Goal: Information Seeking & Learning: Learn about a topic

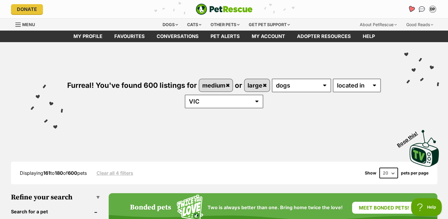
click at [411, 8] on icon "Favourites" at bounding box center [411, 9] width 7 height 7
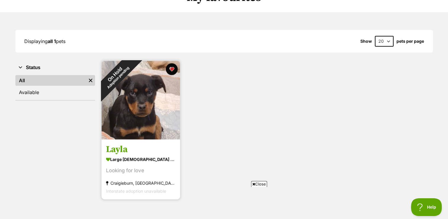
scroll to position [89, 0]
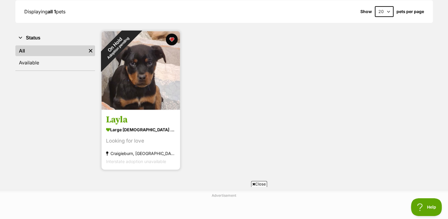
click at [156, 75] on img at bounding box center [141, 70] width 79 height 79
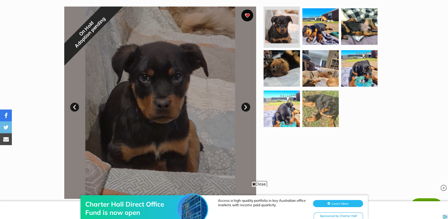
scroll to position [119, 0]
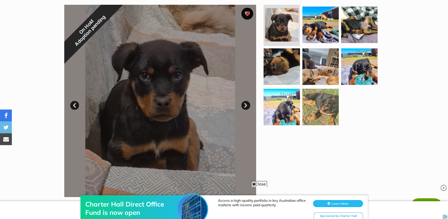
click at [245, 103] on link "Next" at bounding box center [245, 105] width 9 height 9
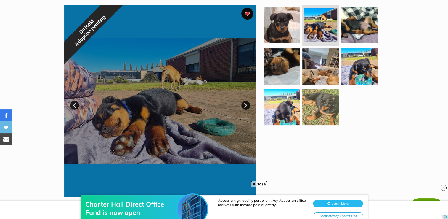
click at [72, 106] on link "Prev" at bounding box center [74, 105] width 9 height 9
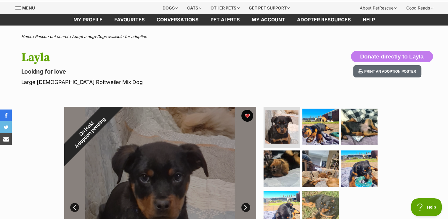
scroll to position [0, 0]
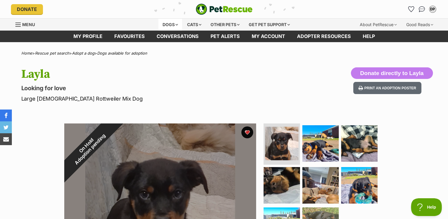
click at [161, 22] on div "Dogs" at bounding box center [171, 25] width 24 height 12
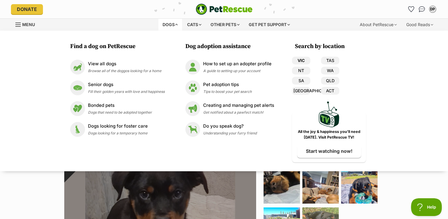
click at [300, 59] on link "VIC" at bounding box center [301, 61] width 18 height 8
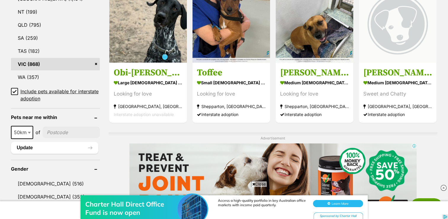
scroll to position [356, 0]
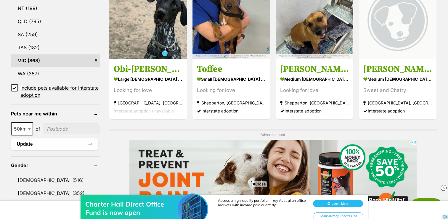
click at [14, 87] on icon at bounding box center [15, 88] width 4 height 3
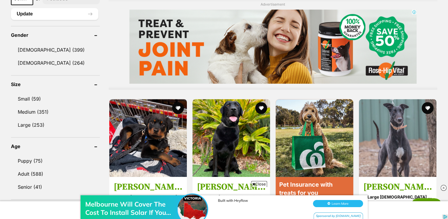
scroll to position [504, 0]
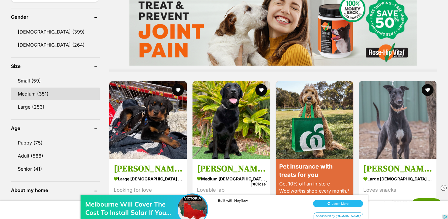
click at [60, 87] on link "Medium (351)" at bounding box center [55, 93] width 89 height 12
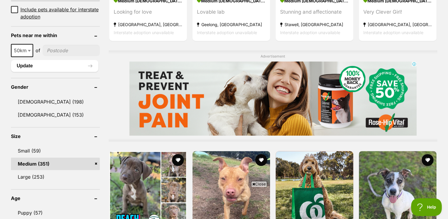
scroll to position [444, 0]
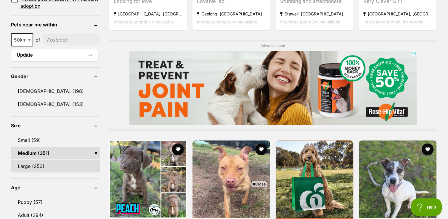
click at [52, 167] on link "Large (253)" at bounding box center [55, 166] width 89 height 12
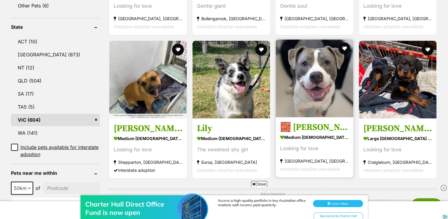
click at [329, 83] on img at bounding box center [315, 78] width 78 height 78
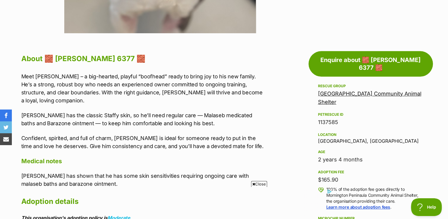
scroll to position [237, 0]
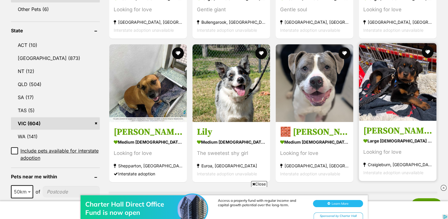
click at [407, 88] on img at bounding box center [398, 82] width 78 height 78
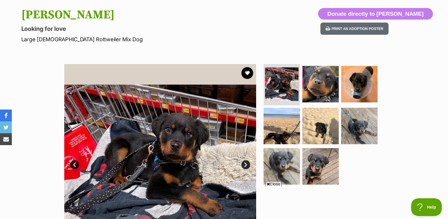
scroll to position [89, 0]
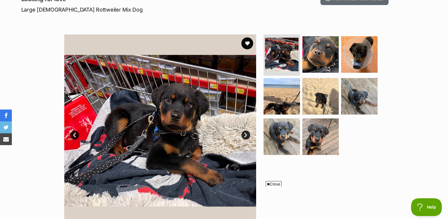
click at [269, 183] on icon at bounding box center [268, 184] width 3 height 4
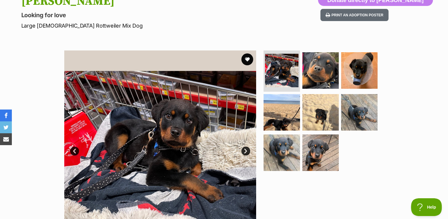
scroll to position [59, 0]
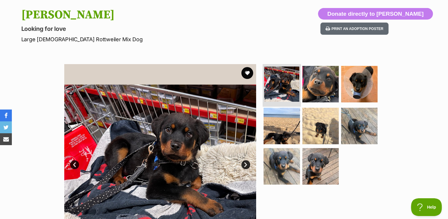
click at [282, 84] on img at bounding box center [281, 83] width 35 height 35
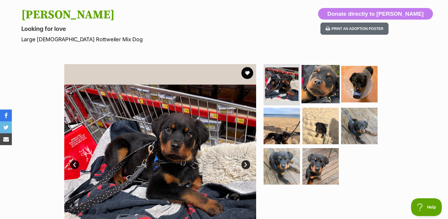
click at [325, 79] on img at bounding box center [321, 84] width 38 height 38
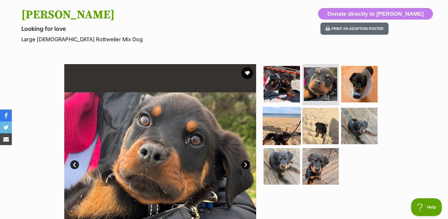
click at [282, 122] on img at bounding box center [282, 126] width 38 height 38
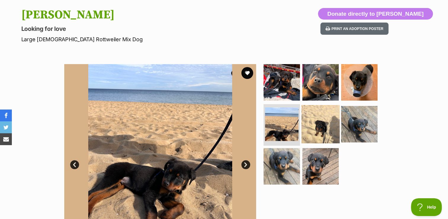
click at [326, 124] on img at bounding box center [321, 124] width 38 height 38
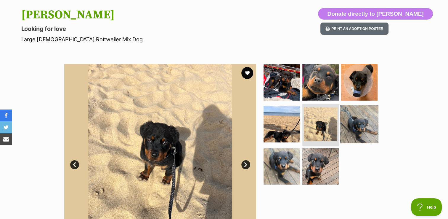
click at [363, 134] on img at bounding box center [359, 124] width 38 height 38
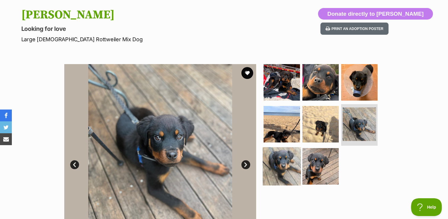
click at [274, 161] on img at bounding box center [282, 166] width 38 height 38
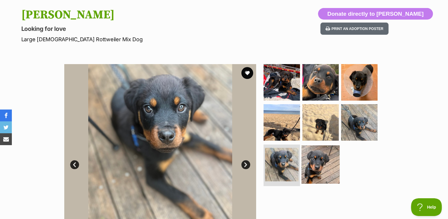
click at [331, 160] on img at bounding box center [321, 164] width 38 height 38
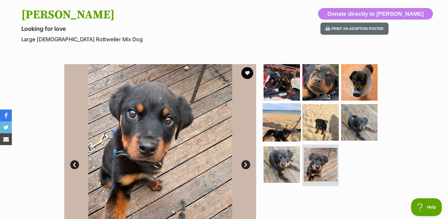
click at [282, 124] on img at bounding box center [282, 122] width 38 height 38
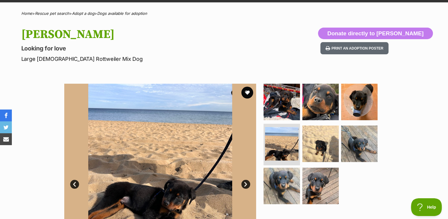
scroll to position [30, 0]
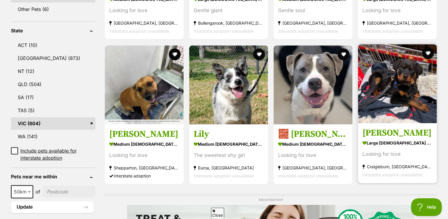
click at [393, 86] on img at bounding box center [397, 83] width 79 height 79
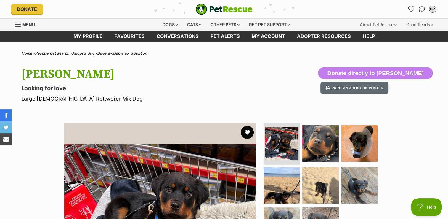
click at [250, 131] on button "favourite" at bounding box center [247, 132] width 13 height 13
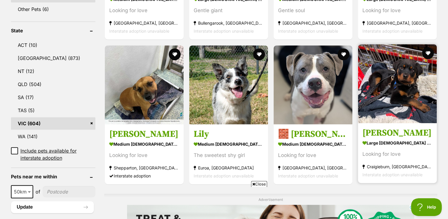
click at [377, 128] on h3 "[PERSON_NAME]" at bounding box center [398, 132] width 70 height 11
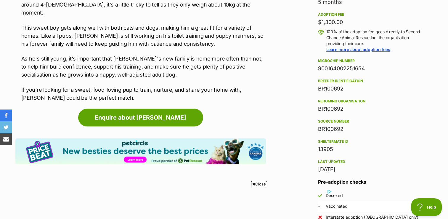
scroll to position [415, 0]
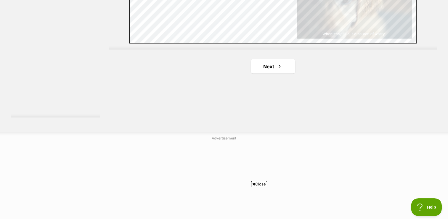
scroll to position [1122, 0]
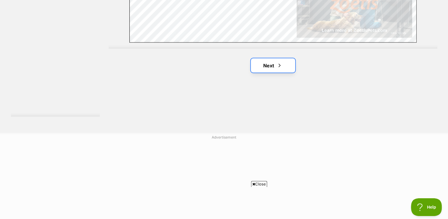
click at [264, 67] on link "Next" at bounding box center [273, 65] width 44 height 14
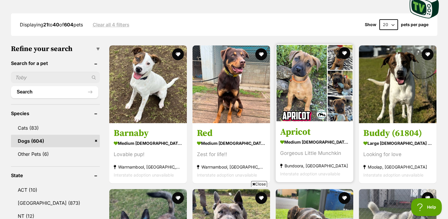
click at [295, 83] on img at bounding box center [315, 83] width 78 height 78
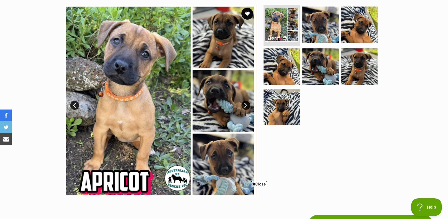
scroll to position [30, 0]
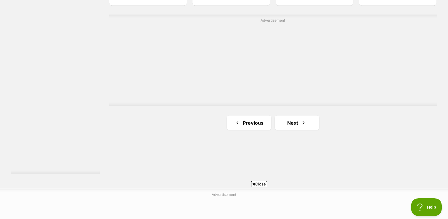
scroll to position [1067, 0]
click at [288, 125] on link "Next" at bounding box center [297, 121] width 44 height 14
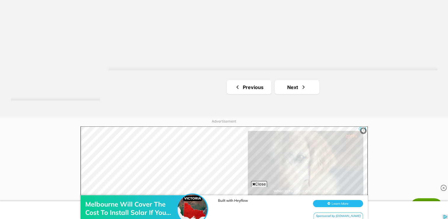
scroll to position [1156, 0]
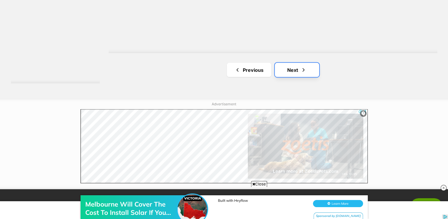
click at [312, 71] on link "Next" at bounding box center [297, 70] width 44 height 14
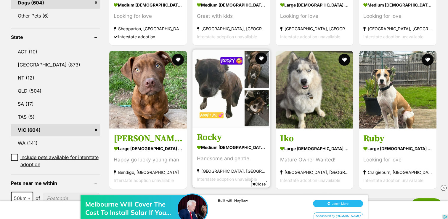
scroll to position [267, 0]
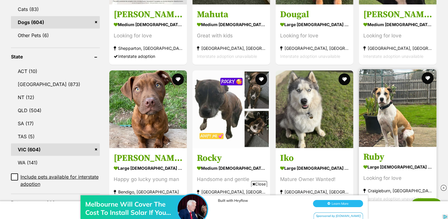
click at [404, 101] on img at bounding box center [398, 108] width 78 height 78
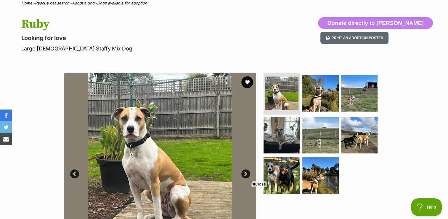
scroll to position [89, 0]
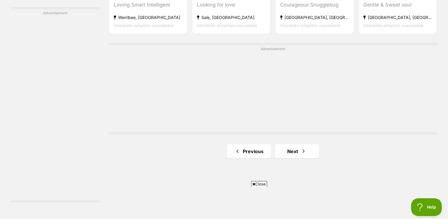
scroll to position [1067, 0]
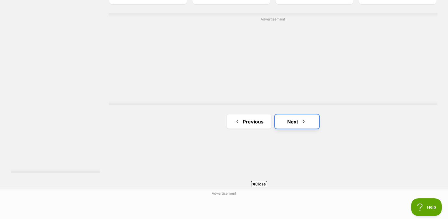
click at [294, 126] on link "Next" at bounding box center [297, 121] width 44 height 14
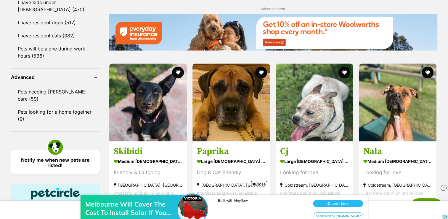
scroll to position [770, 0]
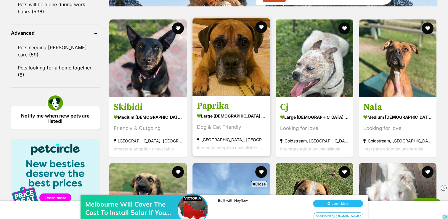
click at [231, 71] on img at bounding box center [232, 57] width 78 height 78
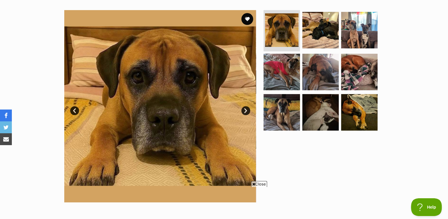
scroll to position [59, 0]
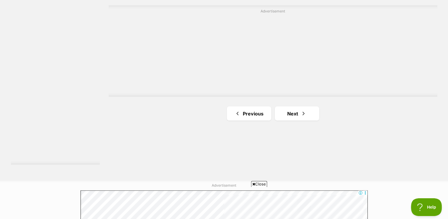
scroll to position [1093, 0]
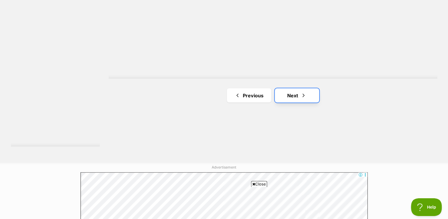
click at [295, 93] on link "Next" at bounding box center [297, 95] width 44 height 14
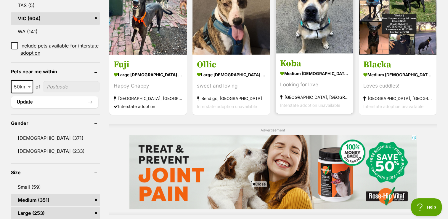
scroll to position [385, 0]
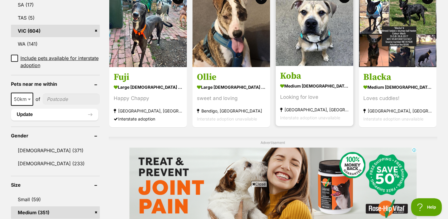
click at [332, 25] on img at bounding box center [315, 27] width 78 height 78
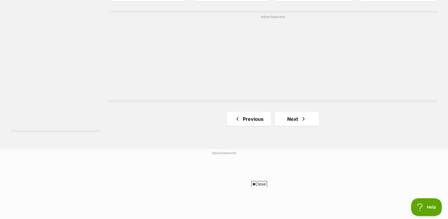
scroll to position [1122, 0]
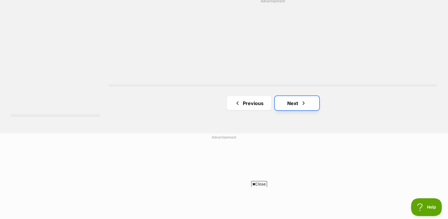
click at [295, 100] on link "Next" at bounding box center [297, 103] width 44 height 14
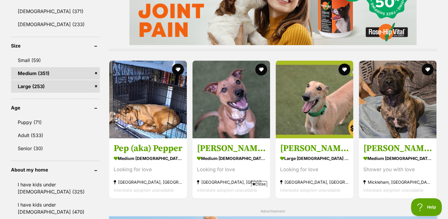
scroll to position [533, 0]
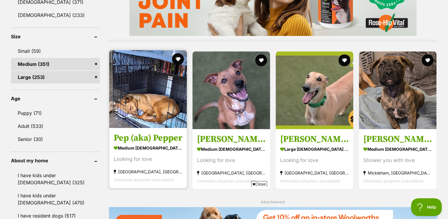
click at [149, 94] on img at bounding box center [148, 89] width 78 height 78
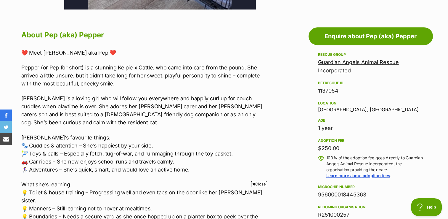
scroll to position [237, 0]
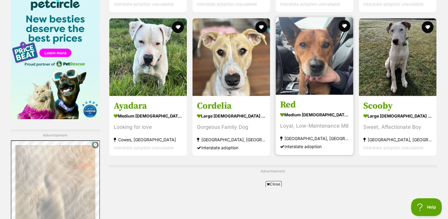
scroll to position [1093, 0]
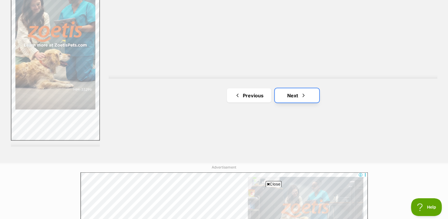
click at [295, 92] on link "Next" at bounding box center [297, 95] width 44 height 14
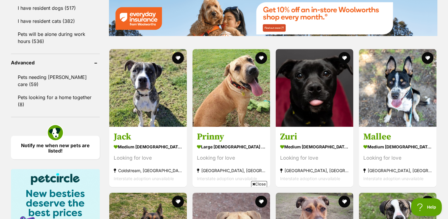
scroll to position [741, 0]
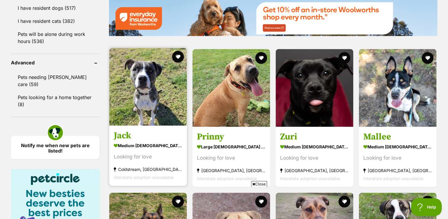
click at [157, 92] on img at bounding box center [148, 87] width 78 height 78
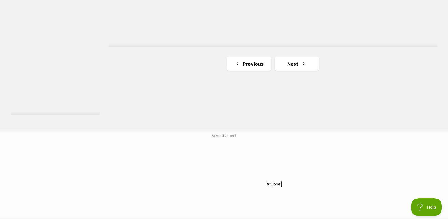
scroll to position [1126, 0]
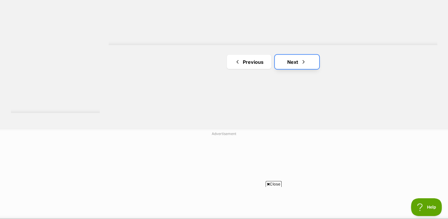
click at [306, 65] on span "Next page" at bounding box center [304, 61] width 6 height 7
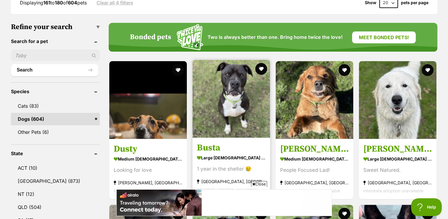
scroll to position [178, 0]
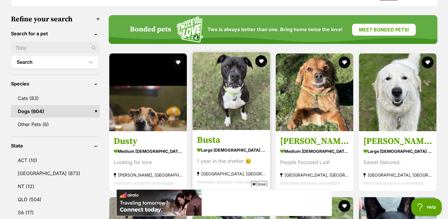
click at [257, 105] on img at bounding box center [232, 91] width 78 height 78
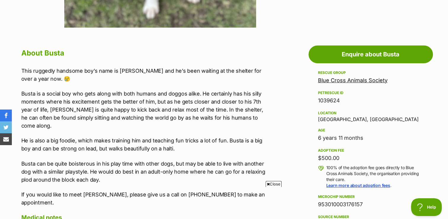
scroll to position [267, 0]
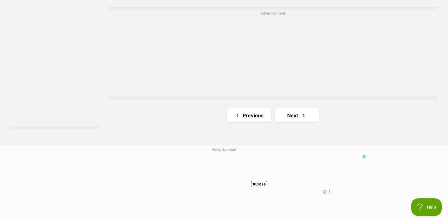
scroll to position [1126, 0]
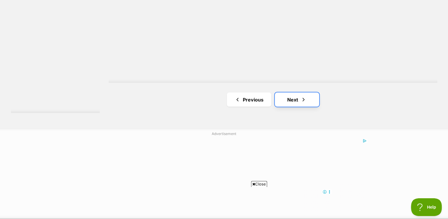
click at [311, 99] on link "Next" at bounding box center [297, 99] width 44 height 14
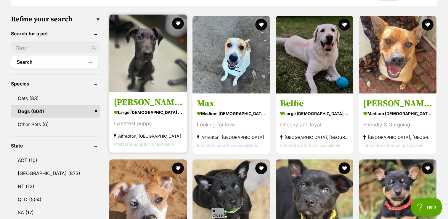
click at [162, 55] on img at bounding box center [148, 54] width 78 height 78
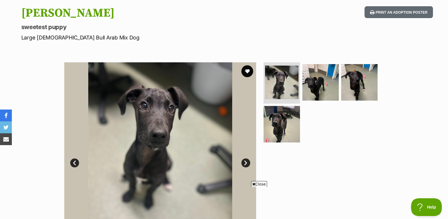
scroll to position [30, 0]
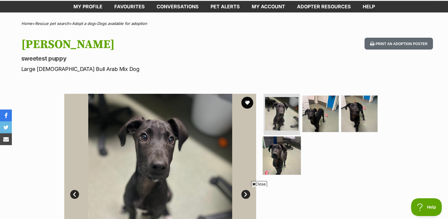
click at [286, 142] on img at bounding box center [282, 155] width 38 height 38
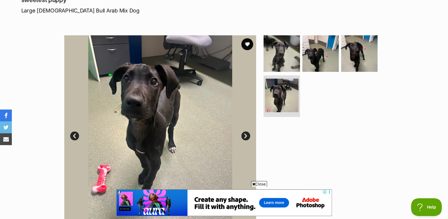
scroll to position [0, 0]
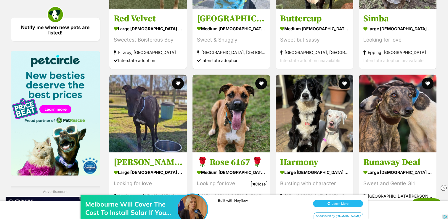
scroll to position [830, 0]
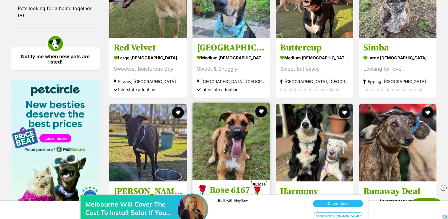
click at [235, 139] on img at bounding box center [232, 141] width 78 height 78
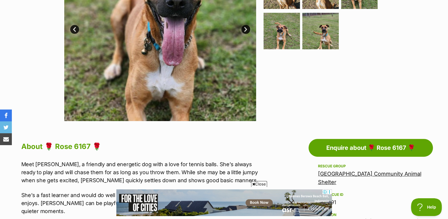
scroll to position [178, 0]
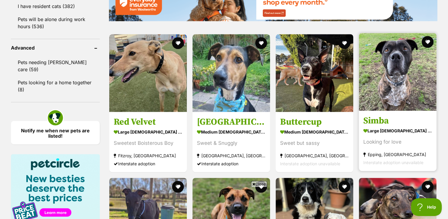
scroll to position [737, 0]
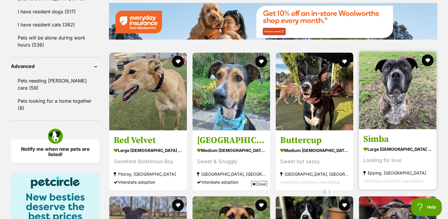
click at [401, 93] on img at bounding box center [398, 90] width 78 height 78
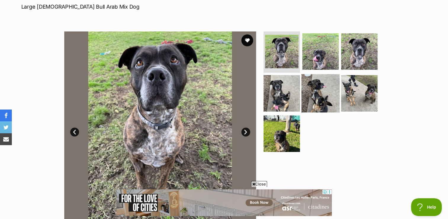
scroll to position [59, 0]
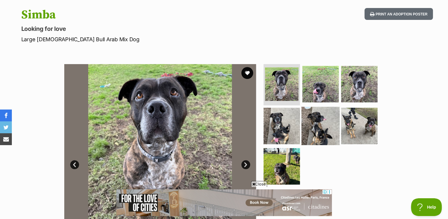
click at [320, 118] on img at bounding box center [321, 126] width 38 height 38
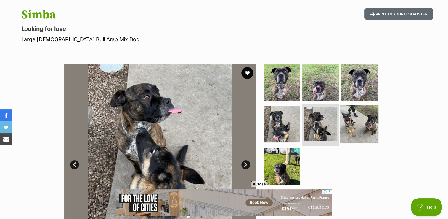
click at [371, 124] on img at bounding box center [359, 124] width 38 height 38
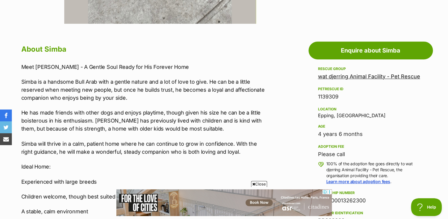
scroll to position [207, 0]
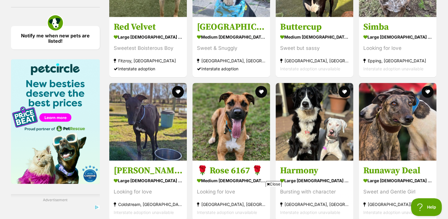
scroll to position [856, 0]
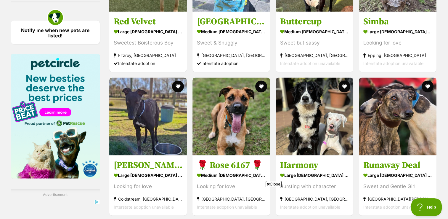
click at [268, 183] on icon at bounding box center [268, 184] width 3 height 4
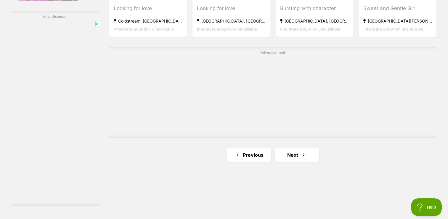
scroll to position [1063, 0]
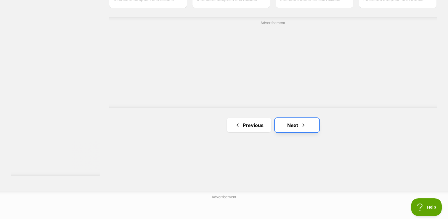
click at [300, 124] on link "Next" at bounding box center [297, 125] width 44 height 14
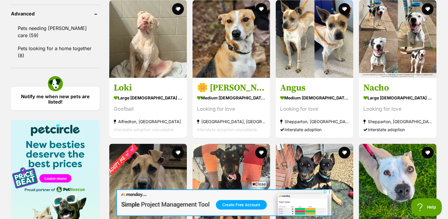
scroll to position [800, 0]
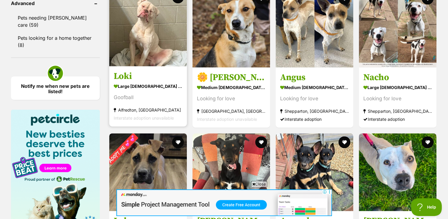
click at [149, 47] on img at bounding box center [148, 27] width 78 height 78
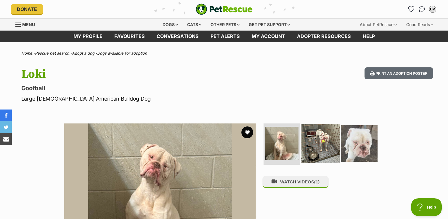
click at [328, 139] on img at bounding box center [321, 143] width 38 height 38
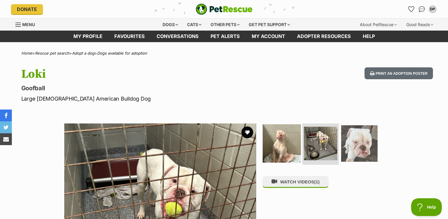
click at [281, 146] on img at bounding box center [282, 143] width 38 height 38
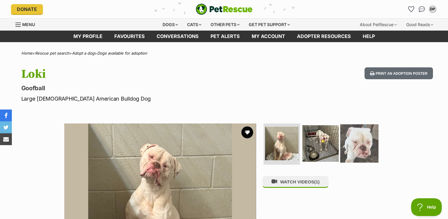
click at [372, 145] on img at bounding box center [359, 143] width 38 height 38
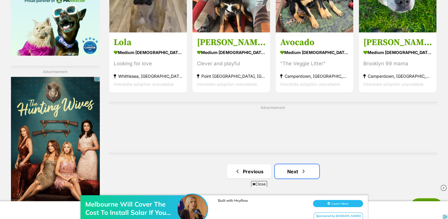
scroll to position [1007, 0]
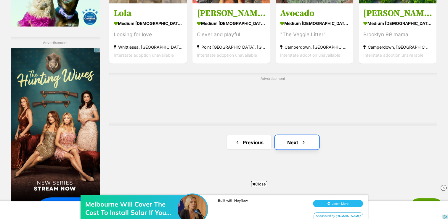
click at [297, 149] on link "Next" at bounding box center [297, 142] width 44 height 14
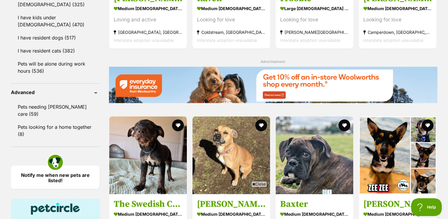
scroll to position [770, 0]
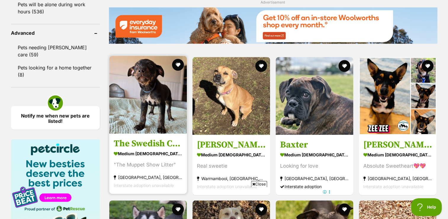
click at [161, 105] on img at bounding box center [148, 95] width 78 height 78
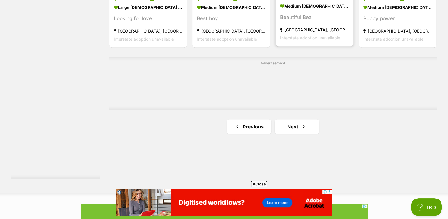
scroll to position [1093, 0]
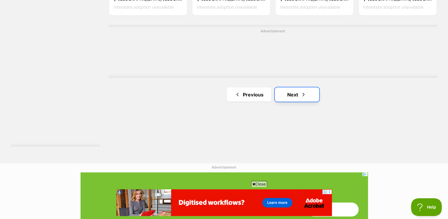
click at [288, 90] on link "Next" at bounding box center [297, 94] width 44 height 14
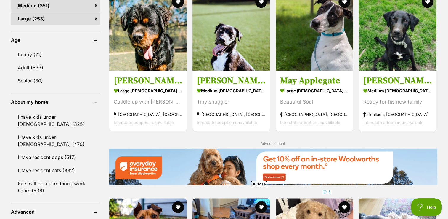
scroll to position [593, 0]
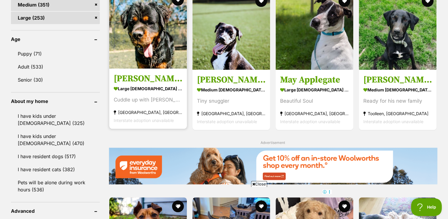
click at [149, 48] on img at bounding box center [148, 30] width 78 height 78
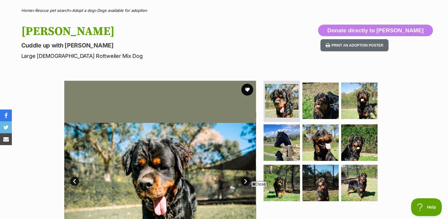
scroll to position [30, 0]
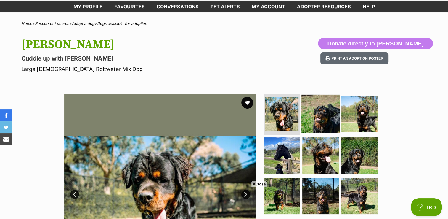
click at [329, 108] on img at bounding box center [321, 113] width 38 height 38
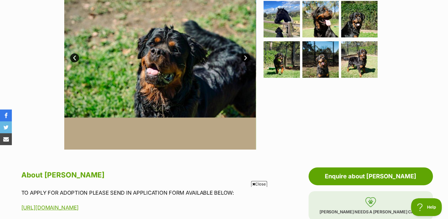
scroll to position [178, 0]
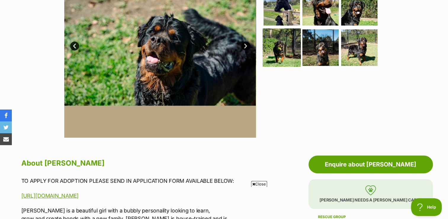
click at [279, 51] on img at bounding box center [282, 47] width 38 height 38
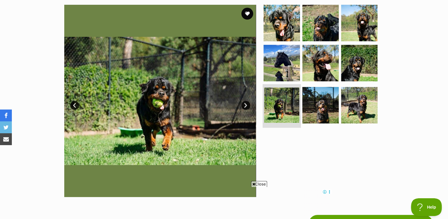
scroll to position [30, 0]
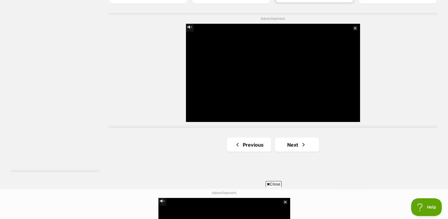
scroll to position [1122, 0]
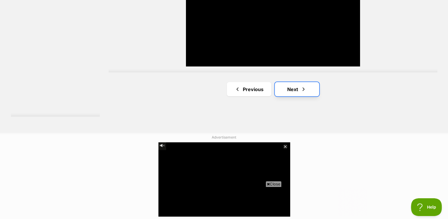
click at [295, 93] on link "Next" at bounding box center [297, 89] width 44 height 14
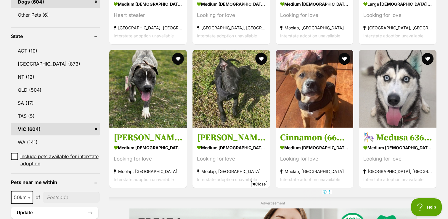
scroll to position [296, 0]
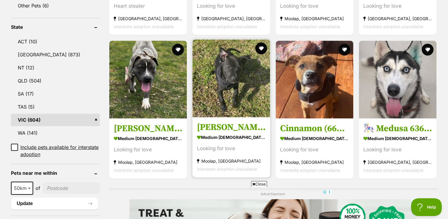
click at [231, 85] on img at bounding box center [232, 78] width 78 height 78
